Goal: Transaction & Acquisition: Obtain resource

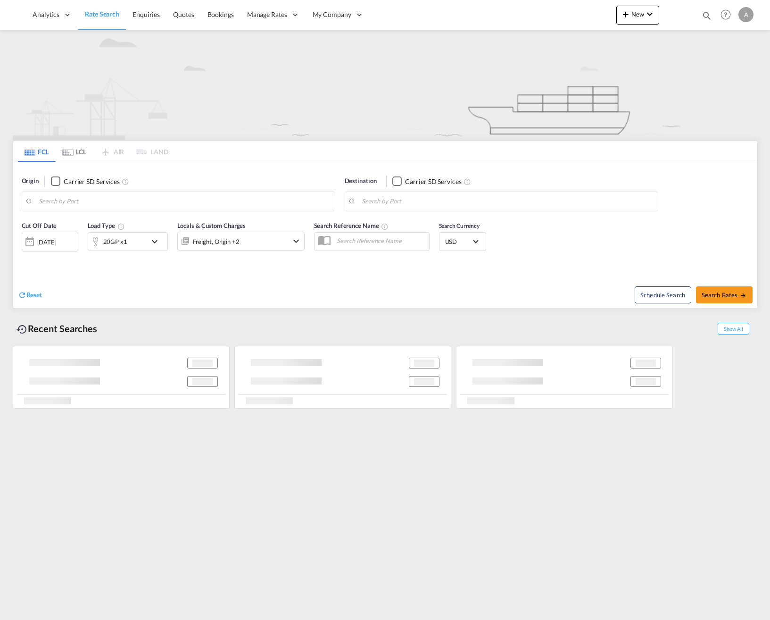
type input "[GEOGRAPHIC_DATA] ([GEOGRAPHIC_DATA]), [GEOGRAPHIC_DATA]"
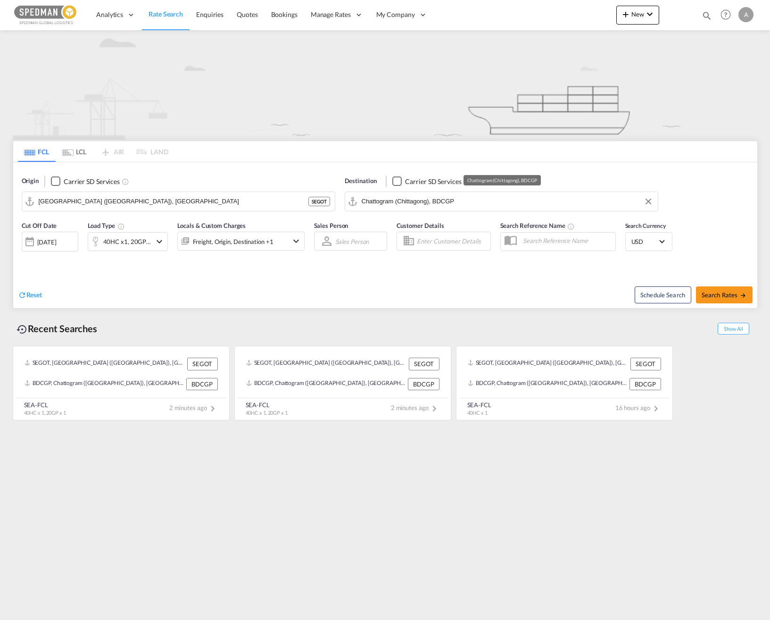
click at [472, 199] on input "Chattogram (Chittagong), BDCGP" at bounding box center [508, 201] width 292 height 14
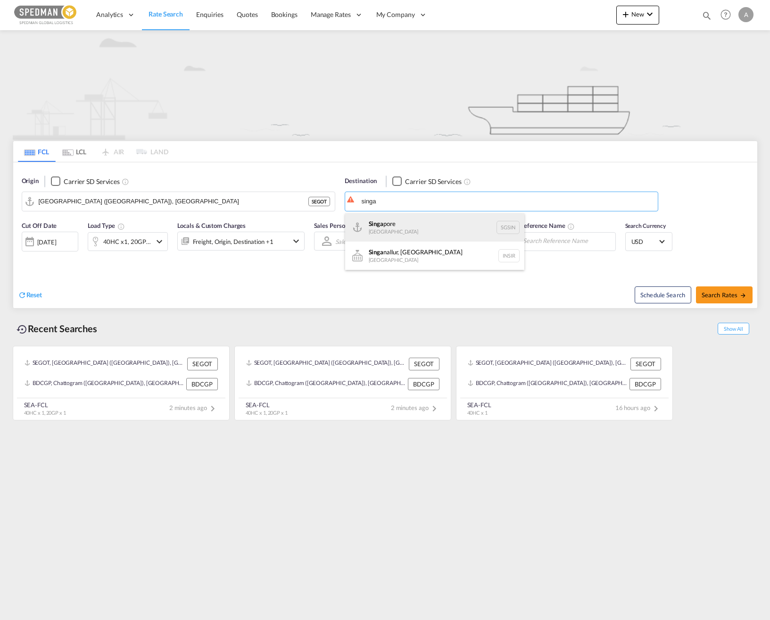
click at [430, 227] on div "Singa pore [GEOGRAPHIC_DATA] [GEOGRAPHIC_DATA]" at bounding box center [434, 227] width 179 height 28
type input "[GEOGRAPHIC_DATA], SGSIN"
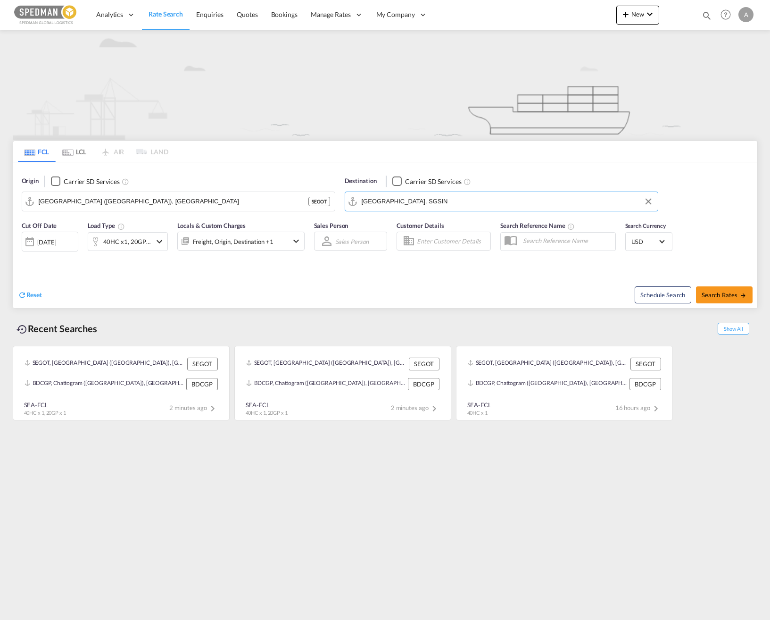
click at [167, 242] on div "40HC x1, 20GP x1" at bounding box center [128, 241] width 80 height 19
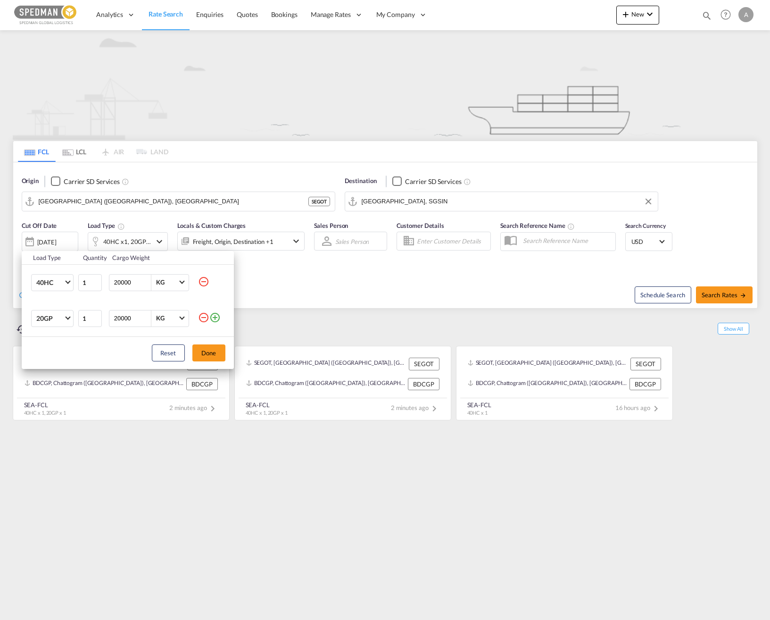
click at [205, 280] on md-icon "icon-minus-circle-outline" at bounding box center [203, 281] width 11 height 11
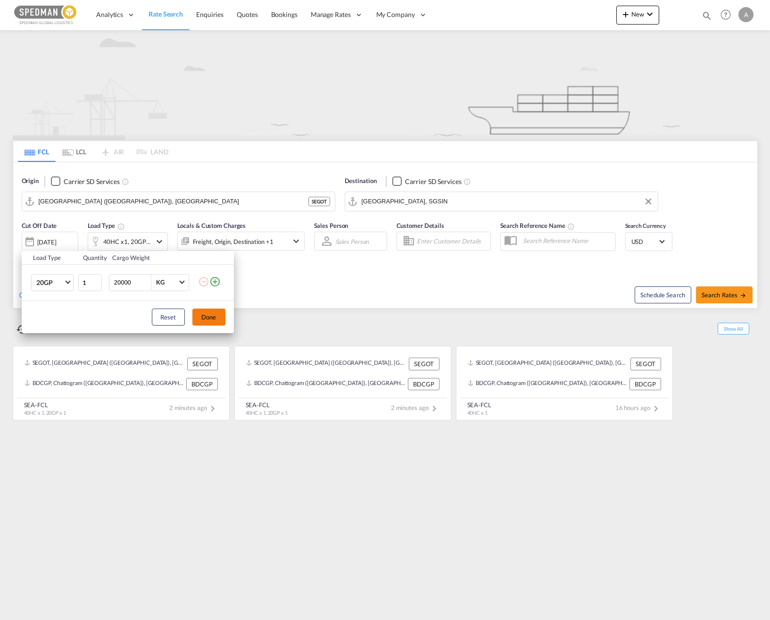
click at [209, 318] on button "Done" at bounding box center [208, 317] width 33 height 17
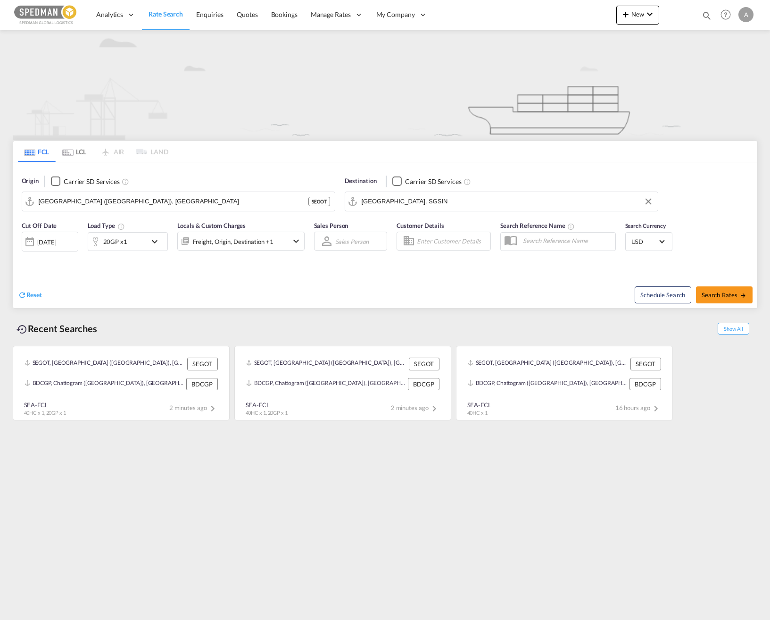
click at [142, 243] on div "20GP x1" at bounding box center [117, 241] width 58 height 19
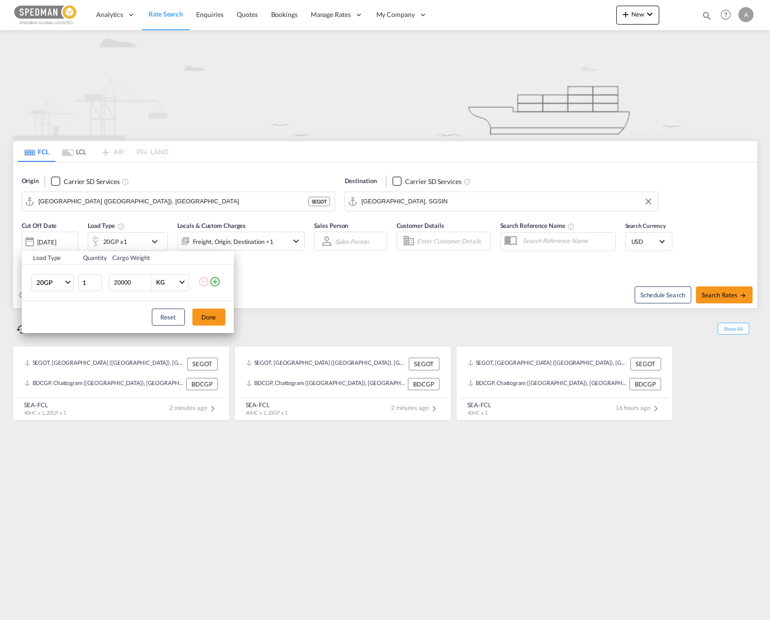
click at [306, 271] on div "Load Type Quantity Cargo Weight 20GP 20GP 40GP 40HC 45HC 20RE 40RE 40HR 20OT 40…" at bounding box center [385, 310] width 770 height 620
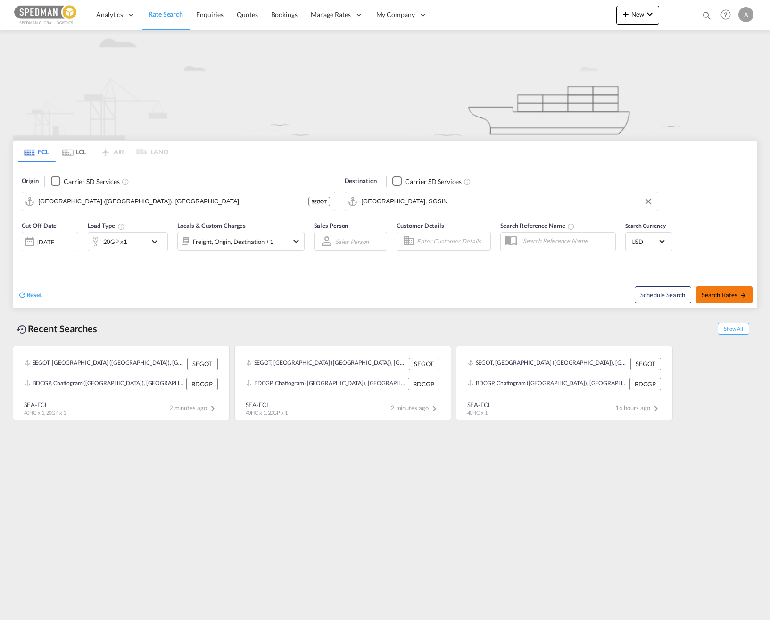
click at [588, 292] on span "Search Rates" at bounding box center [724, 295] width 45 height 8
type input "SEGOT to SGSIN / [DATE]"
